Goal: Information Seeking & Learning: Check status

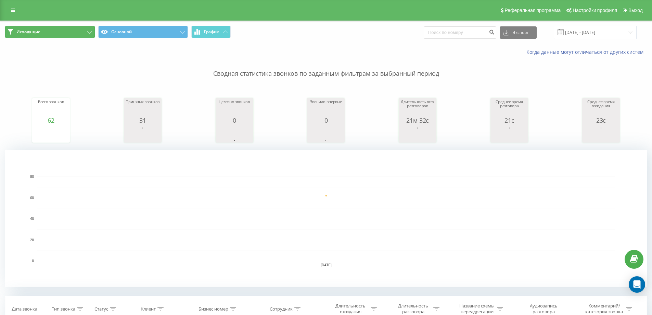
click at [65, 29] on button "Исходящие" at bounding box center [50, 32] width 90 height 12
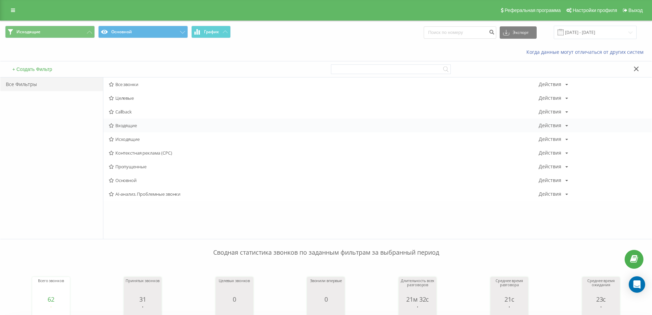
click at [138, 126] on span "Входящие" at bounding box center [324, 125] width 430 height 5
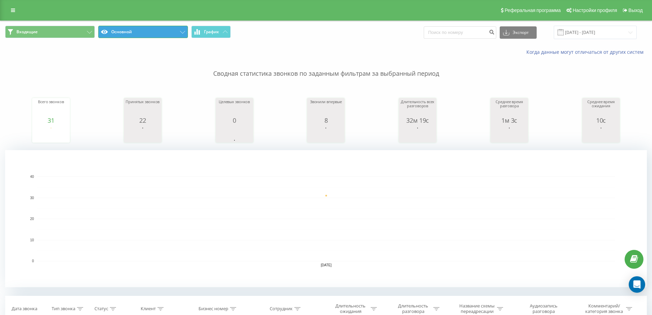
click at [137, 36] on button "Основной" at bounding box center [143, 32] width 90 height 12
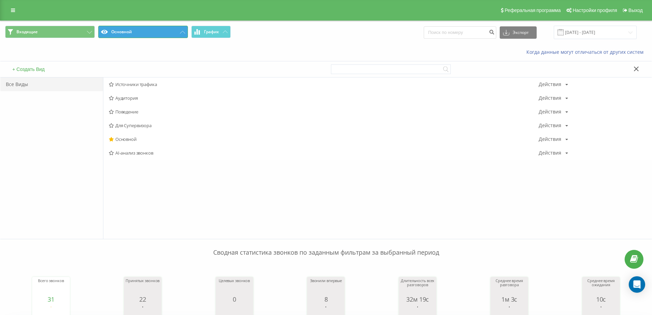
click at [165, 35] on button "Основной" at bounding box center [143, 32] width 90 height 12
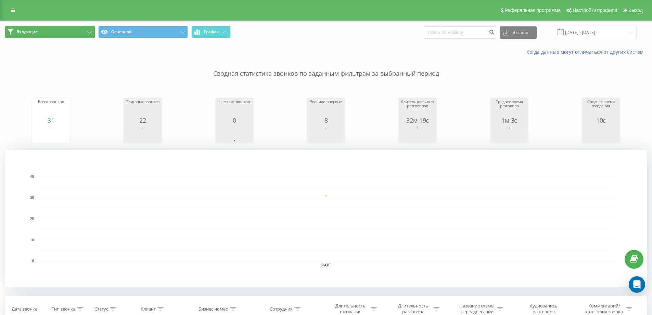
click at [84, 37] on button "Входящие" at bounding box center [50, 32] width 90 height 12
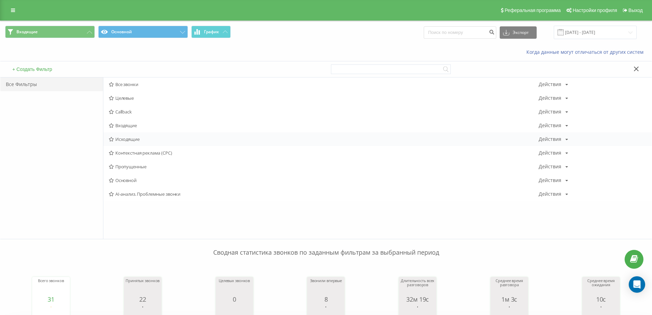
click at [140, 137] on span "Исходящие" at bounding box center [324, 139] width 430 height 5
